Goal: Navigation & Orientation: Find specific page/section

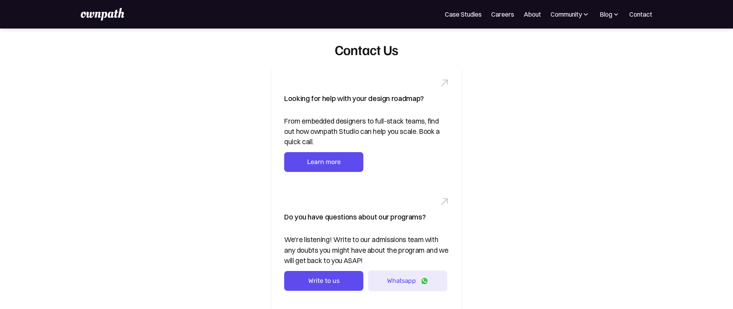
scroll to position [334, 0]
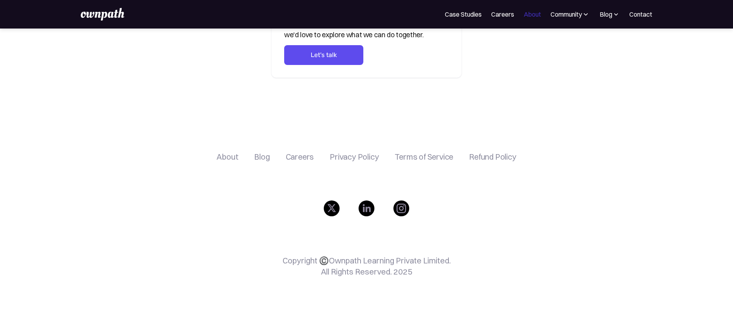
click at [536, 14] on link "About" at bounding box center [532, 15] width 17 height 10
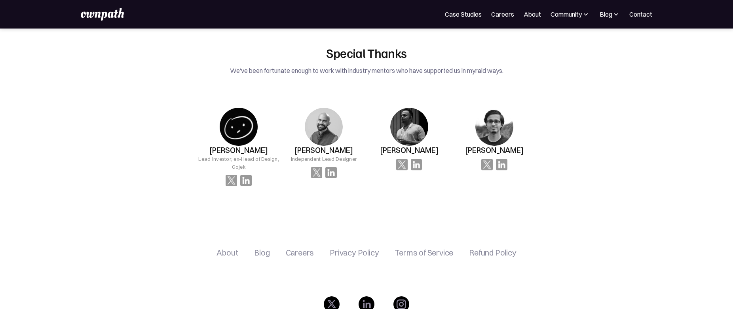
scroll to position [1367, 0]
